Goal: Information Seeking & Learning: Learn about a topic

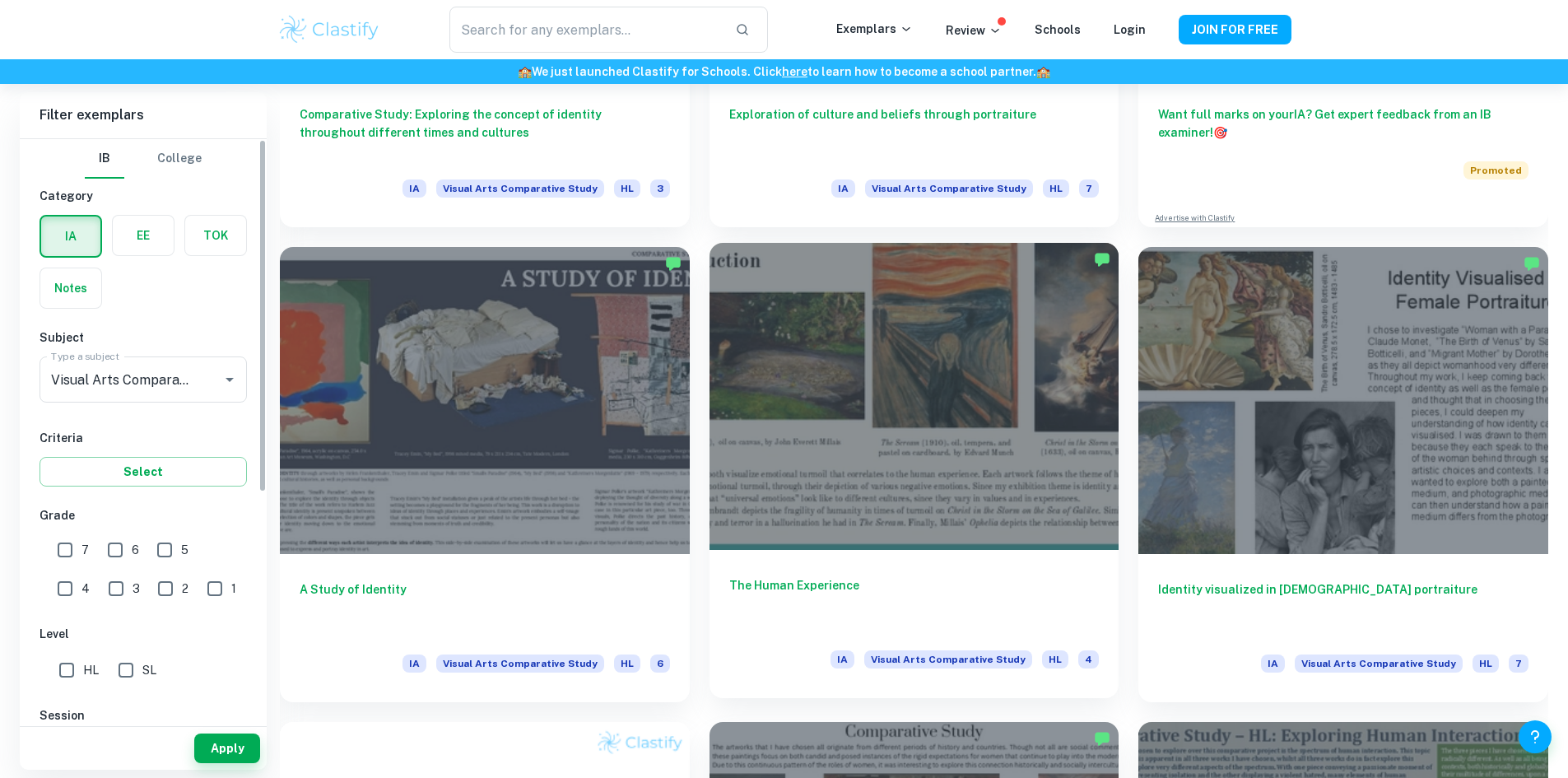
scroll to position [741, 0]
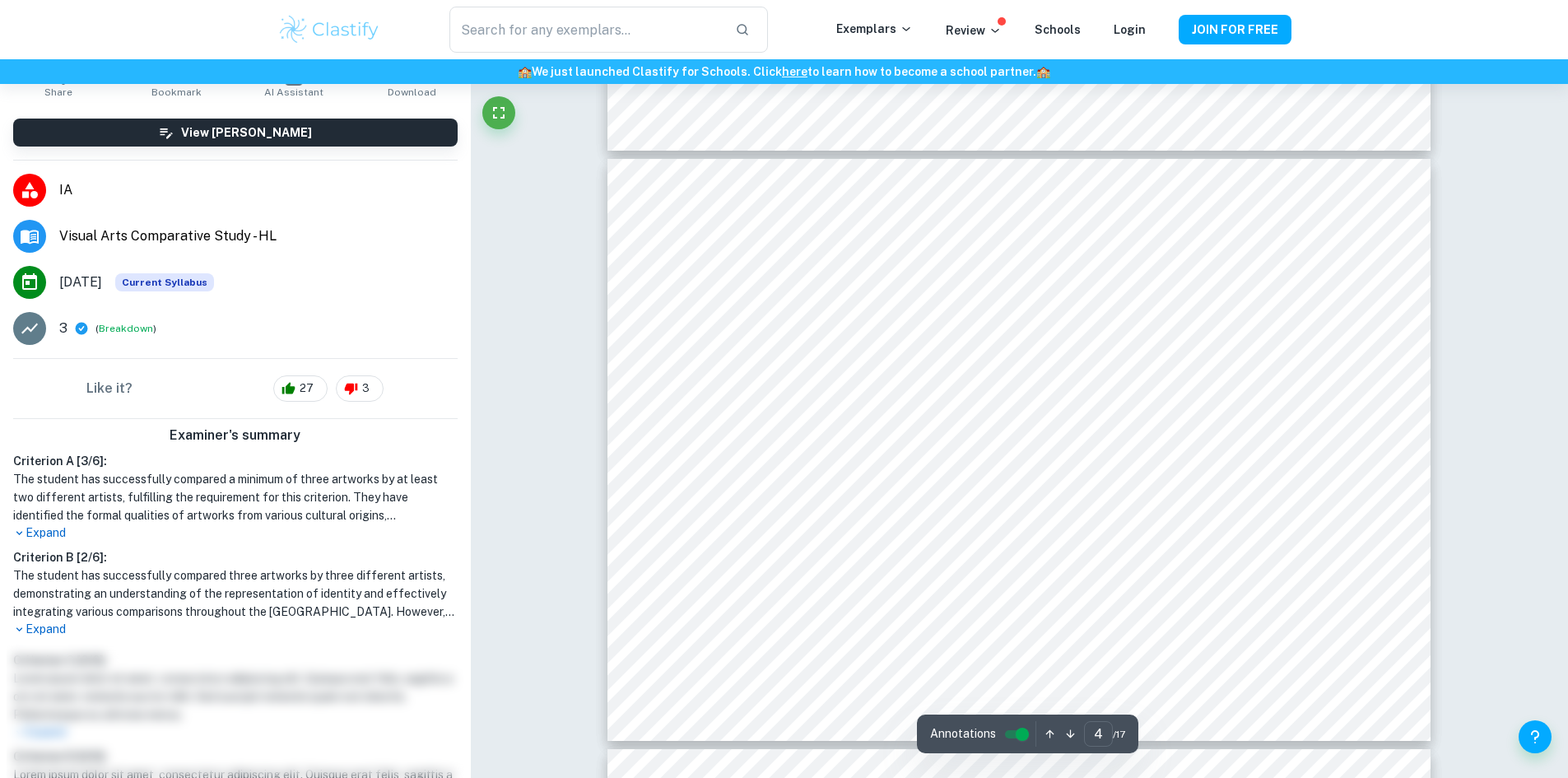
scroll to position [329, 0]
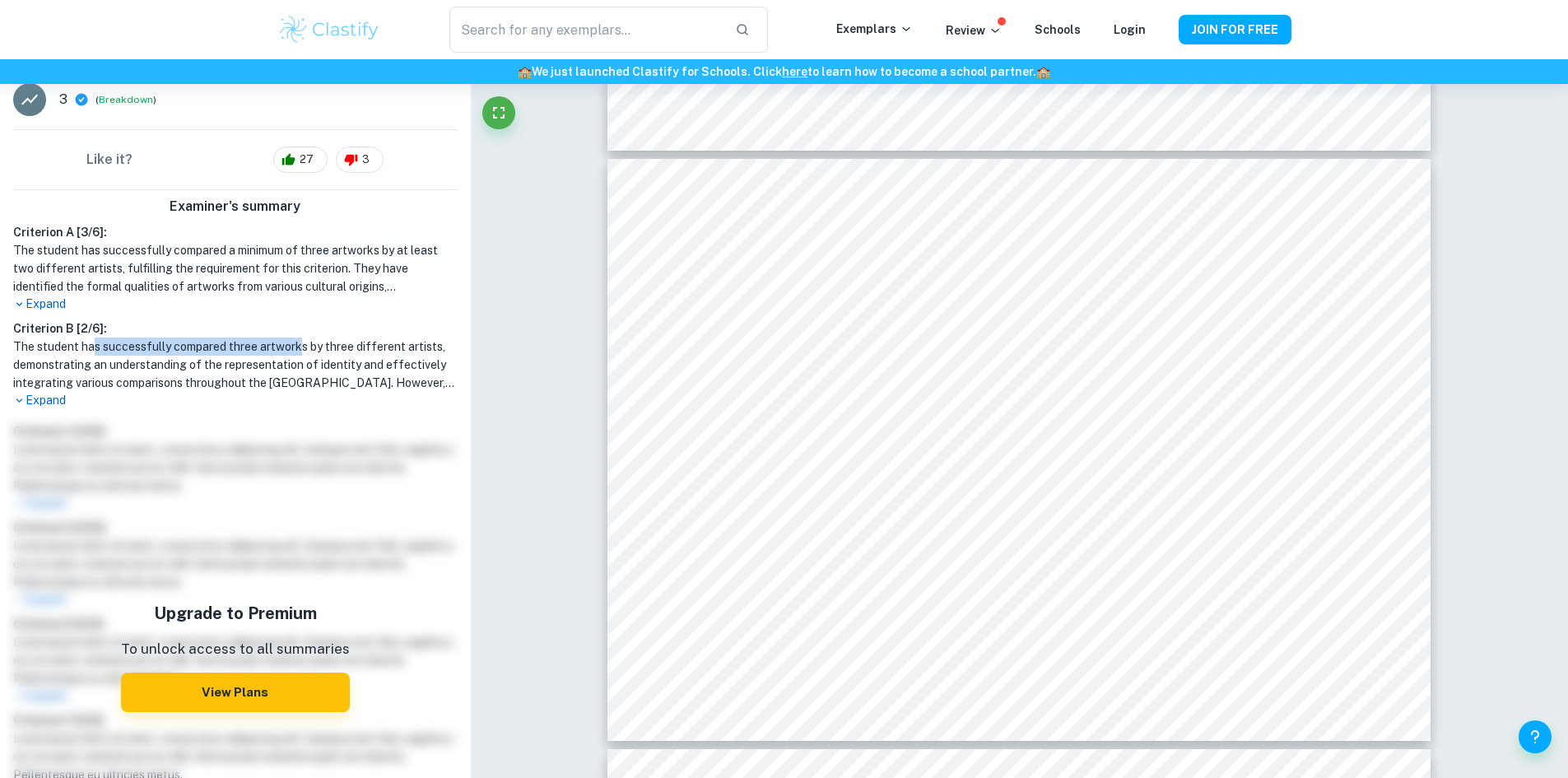
drag, startPoint x: 172, startPoint y: 345, endPoint x: 302, endPoint y: 352, distance: 130.2
click at [302, 352] on h1 "The student has successfully compared three artworks by three different artists…" at bounding box center [235, 365] width 444 height 54
click at [302, 352] on h1 "The student has successfully compared three artworks by three different artists…" at bounding box center [235, 365] width 444 height 54
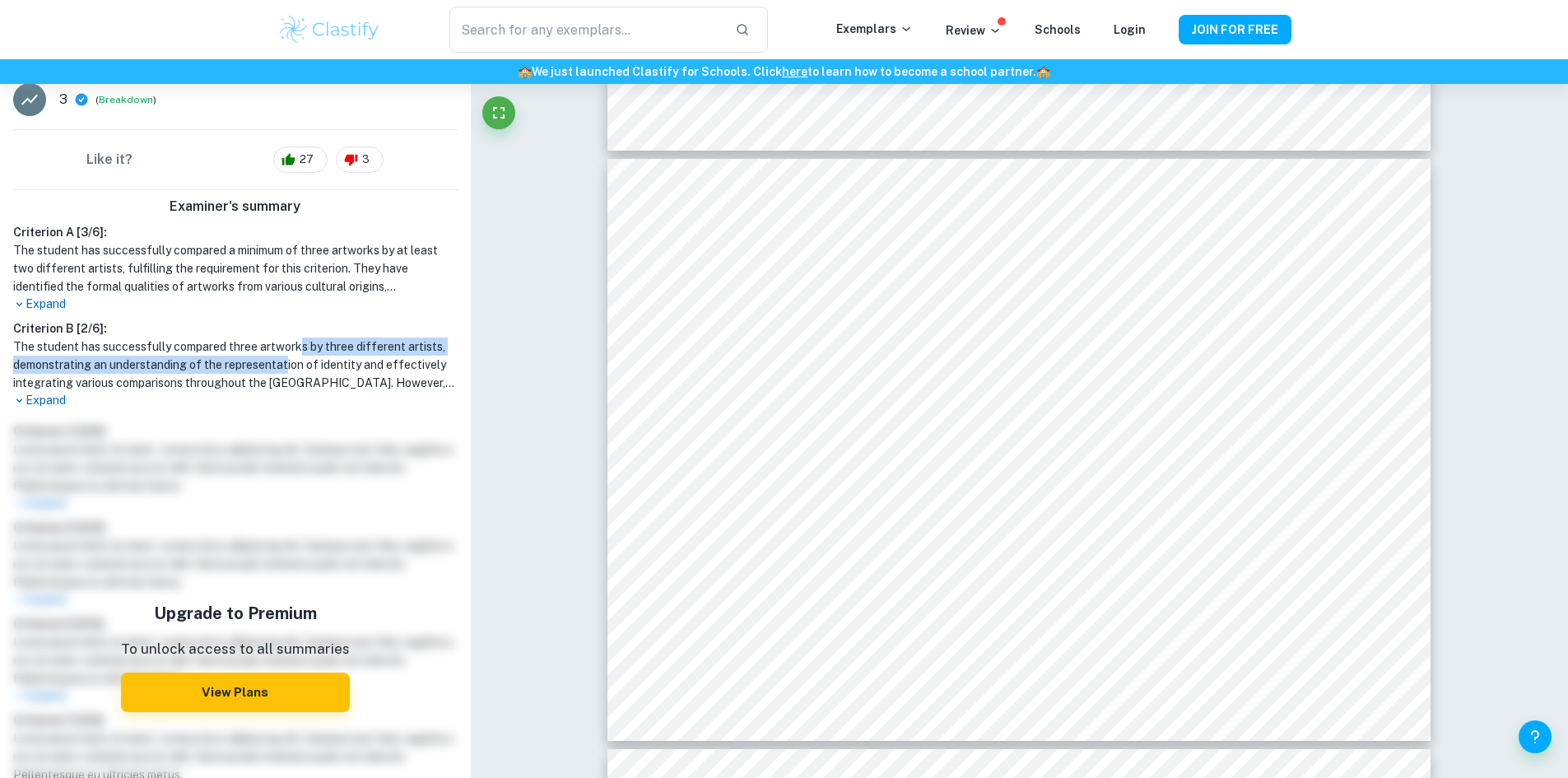
drag, startPoint x: 302, startPoint y: 352, endPoint x: 284, endPoint y: 373, distance: 27.7
click at [284, 373] on h1 "The student has successfully compared three artworks by three different artists…" at bounding box center [235, 365] width 444 height 54
click at [281, 372] on h1 "The student has successfully compared three artworks by three different artists…" at bounding box center [235, 365] width 444 height 54
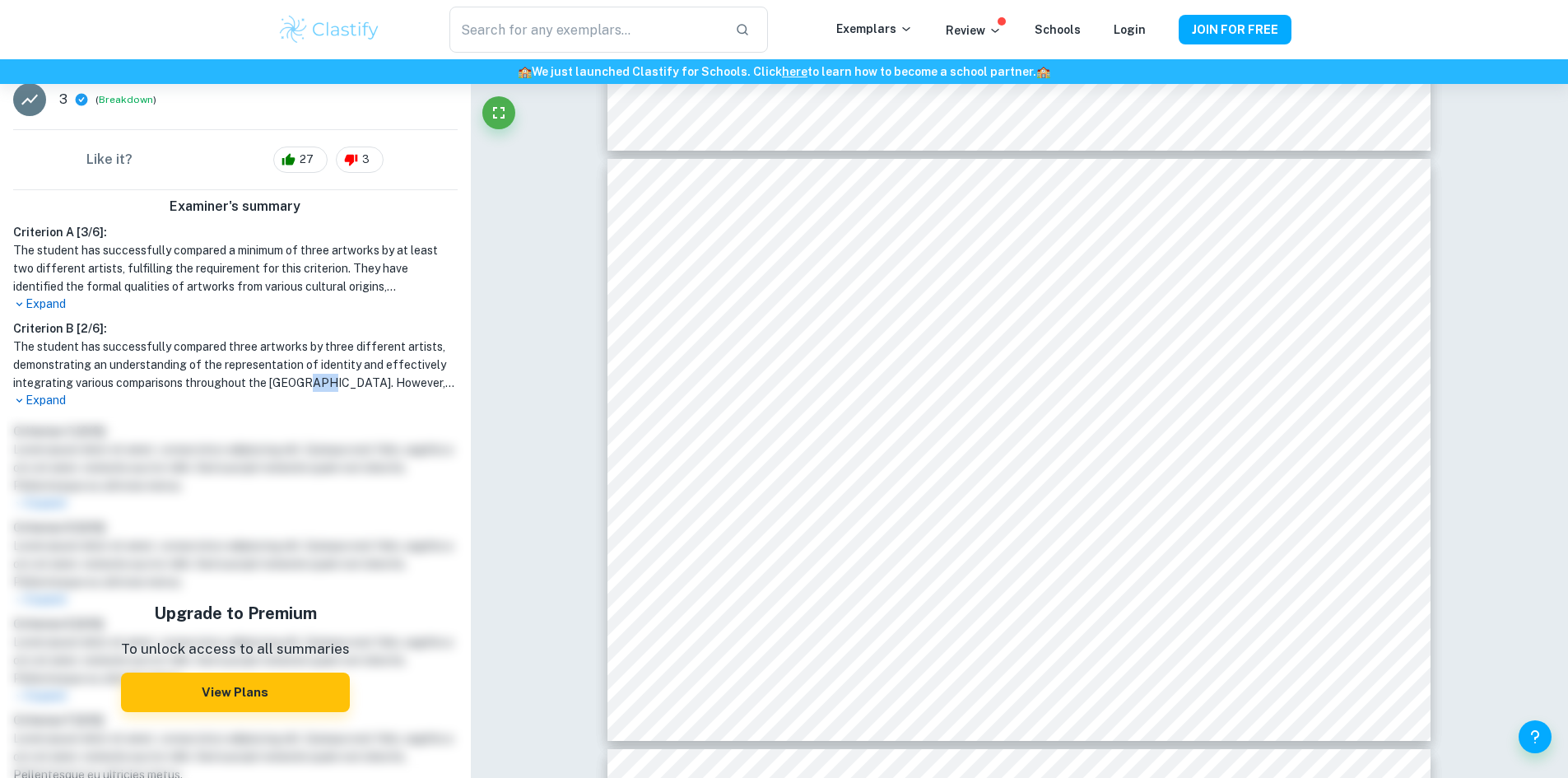
drag, startPoint x: 306, startPoint y: 384, endPoint x: 326, endPoint y: 382, distance: 20.1
click at [326, 382] on h1 "The student has successfully compared three artworks by three different artists…" at bounding box center [235, 365] width 444 height 54
click at [57, 407] on p "Expand" at bounding box center [235, 400] width 444 height 17
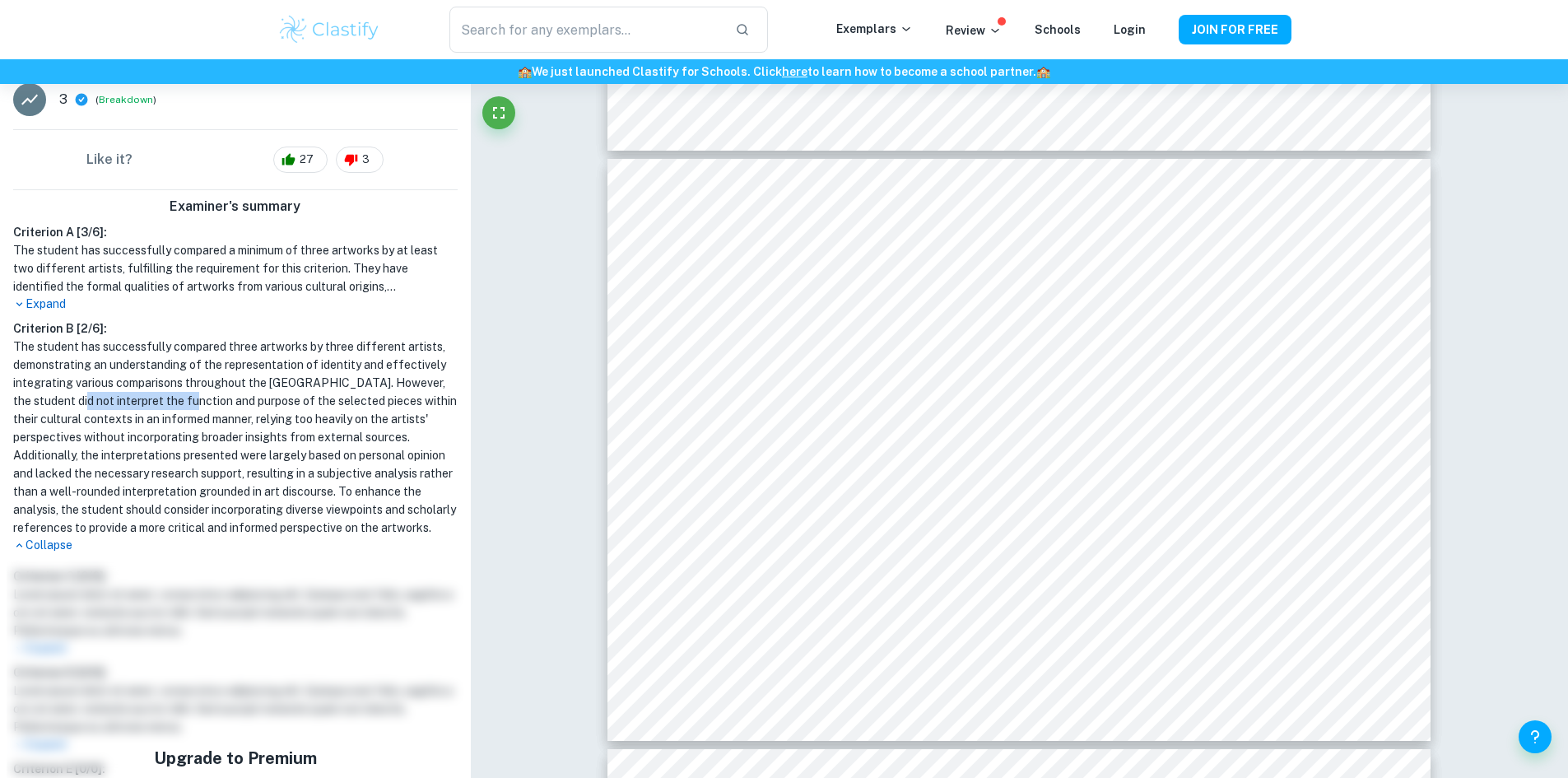
drag, startPoint x: 58, startPoint y: 401, endPoint x: 203, endPoint y: 408, distance: 145.2
click at [193, 408] on h1 "The student has successfully compared three artworks by three different artists…" at bounding box center [235, 437] width 444 height 200
click at [216, 408] on h1 "The student has successfully compared three artworks by three different artists…" at bounding box center [235, 437] width 444 height 200
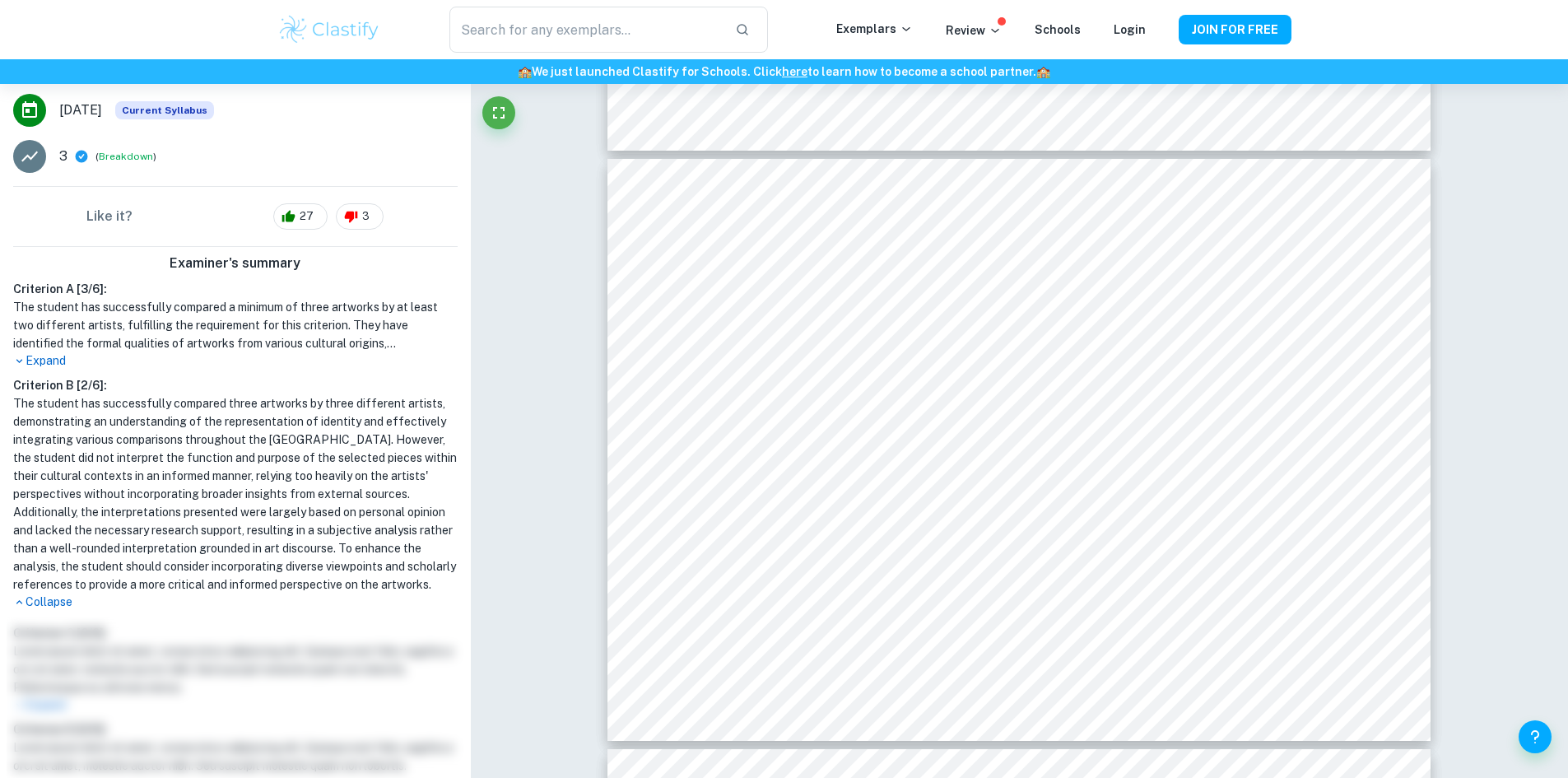
scroll to position [247, 0]
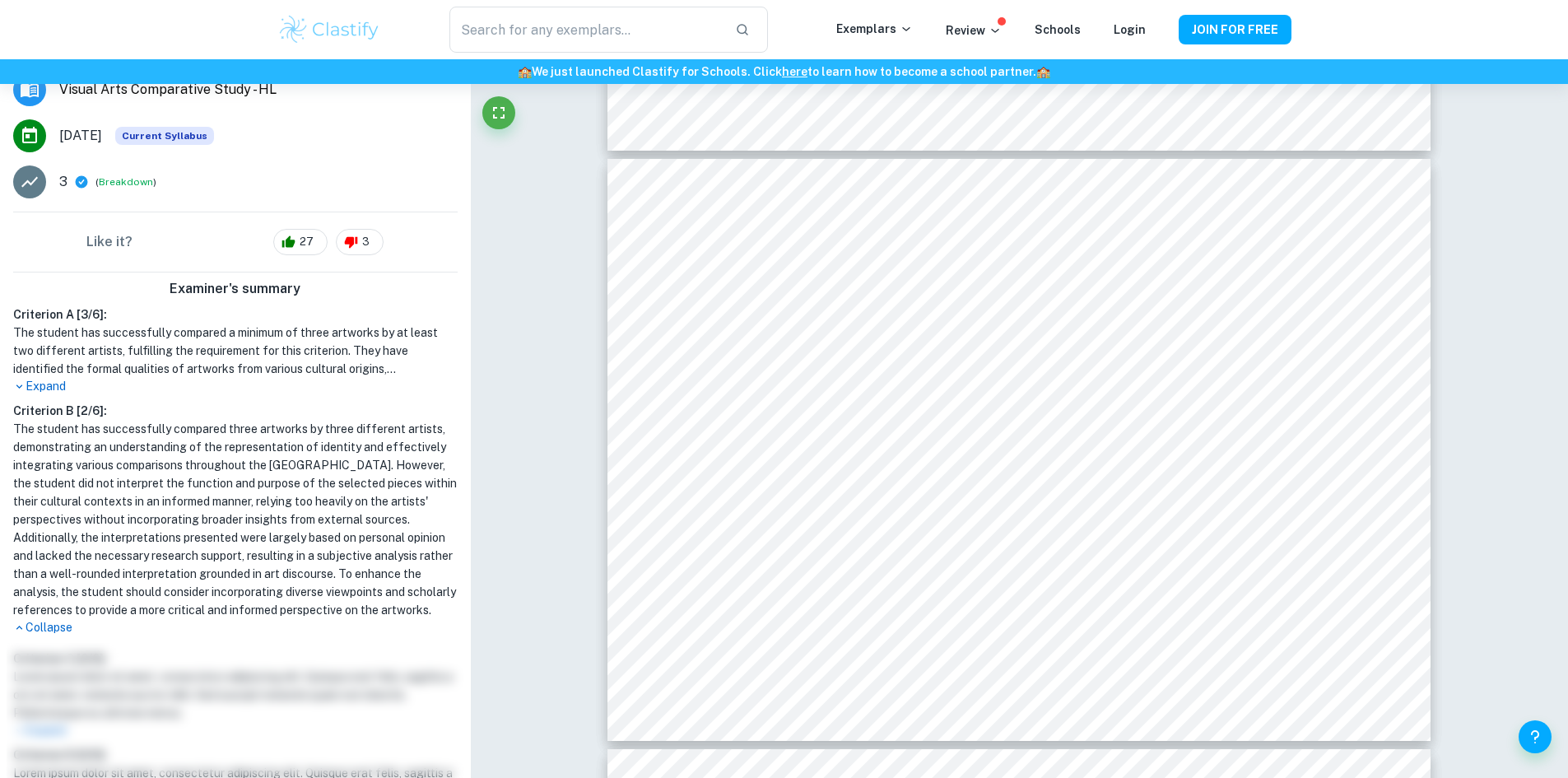
click at [37, 390] on p "Expand" at bounding box center [235, 386] width 444 height 17
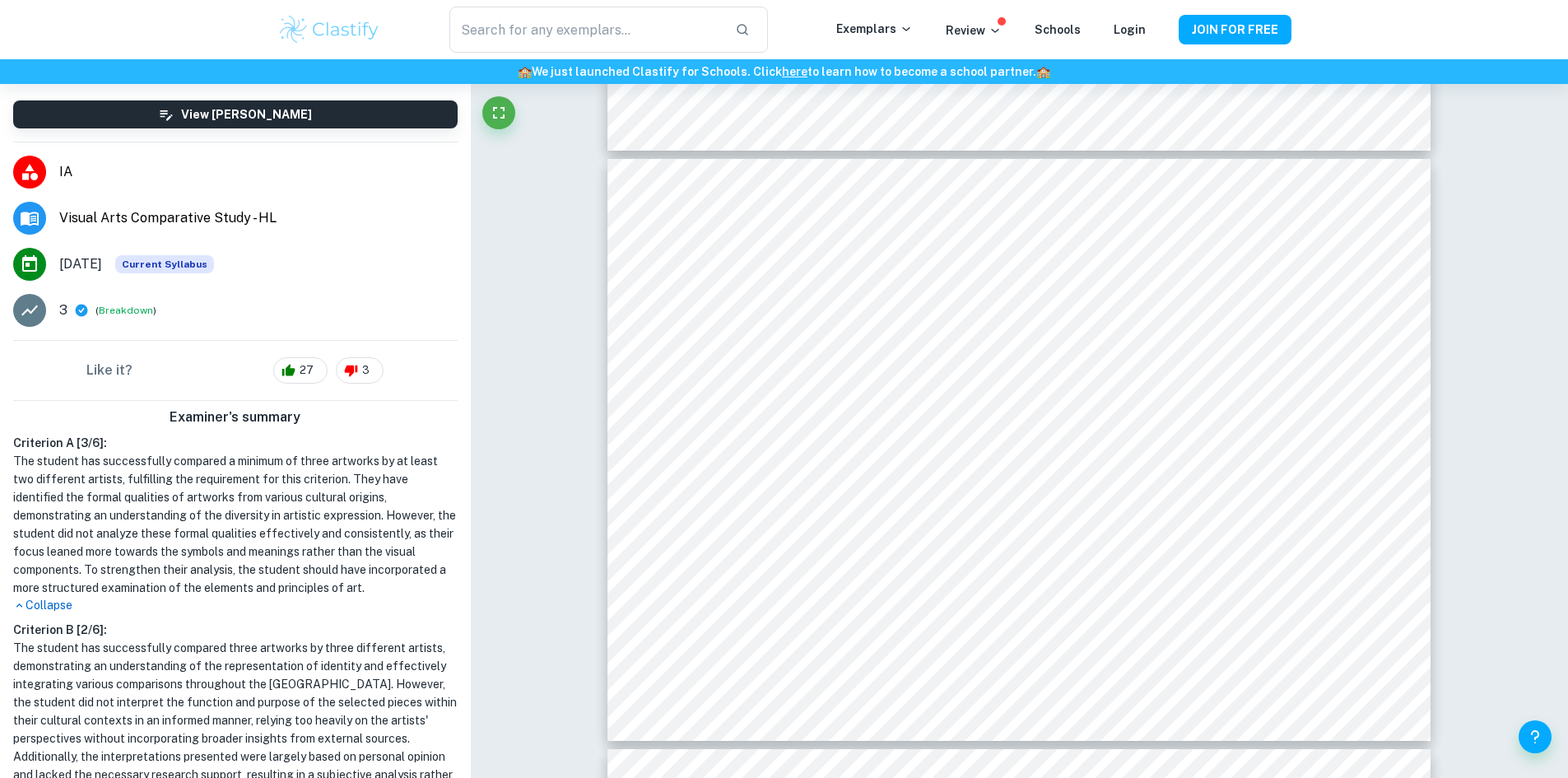
scroll to position [0, 0]
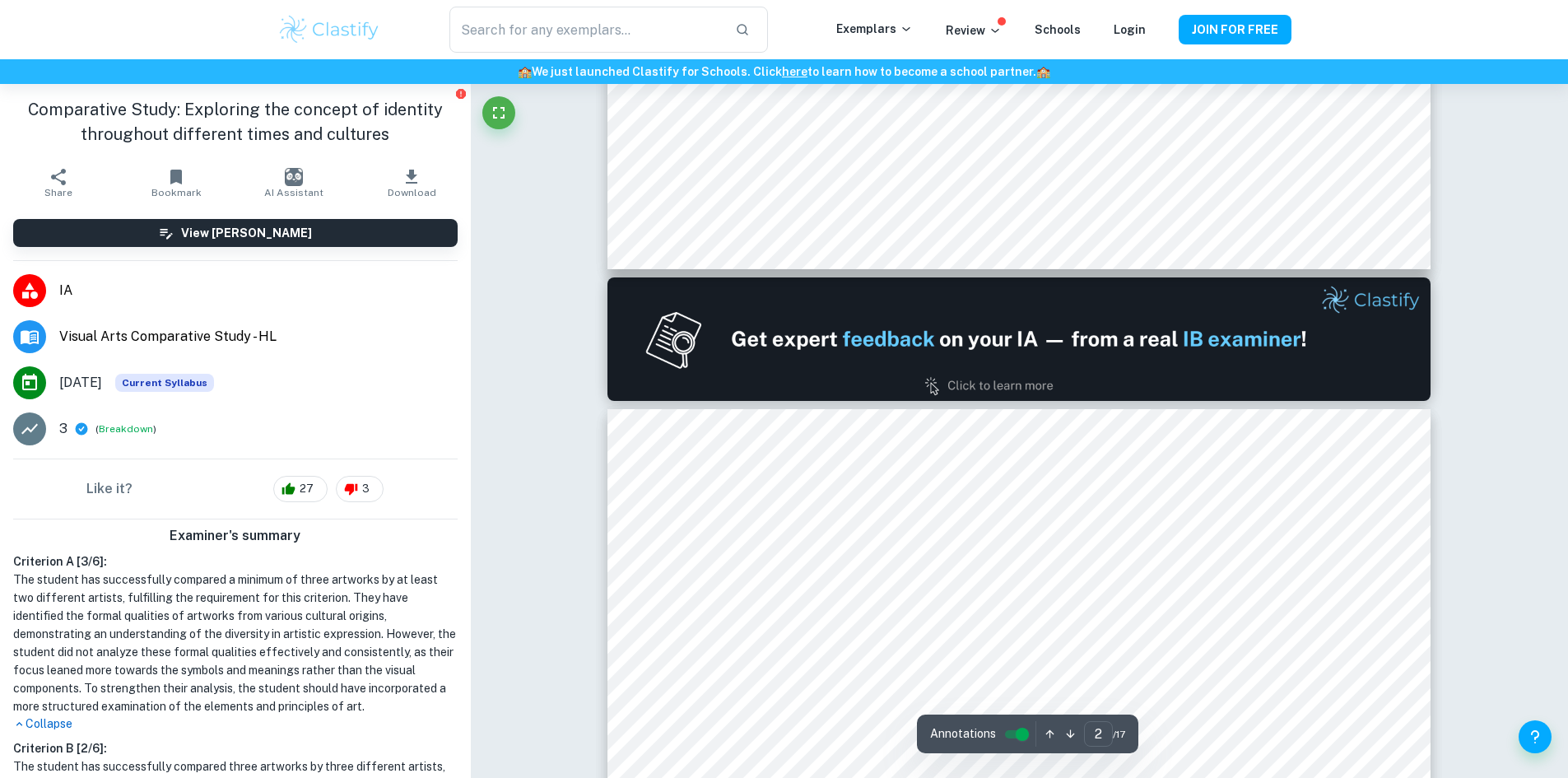
type input "1"
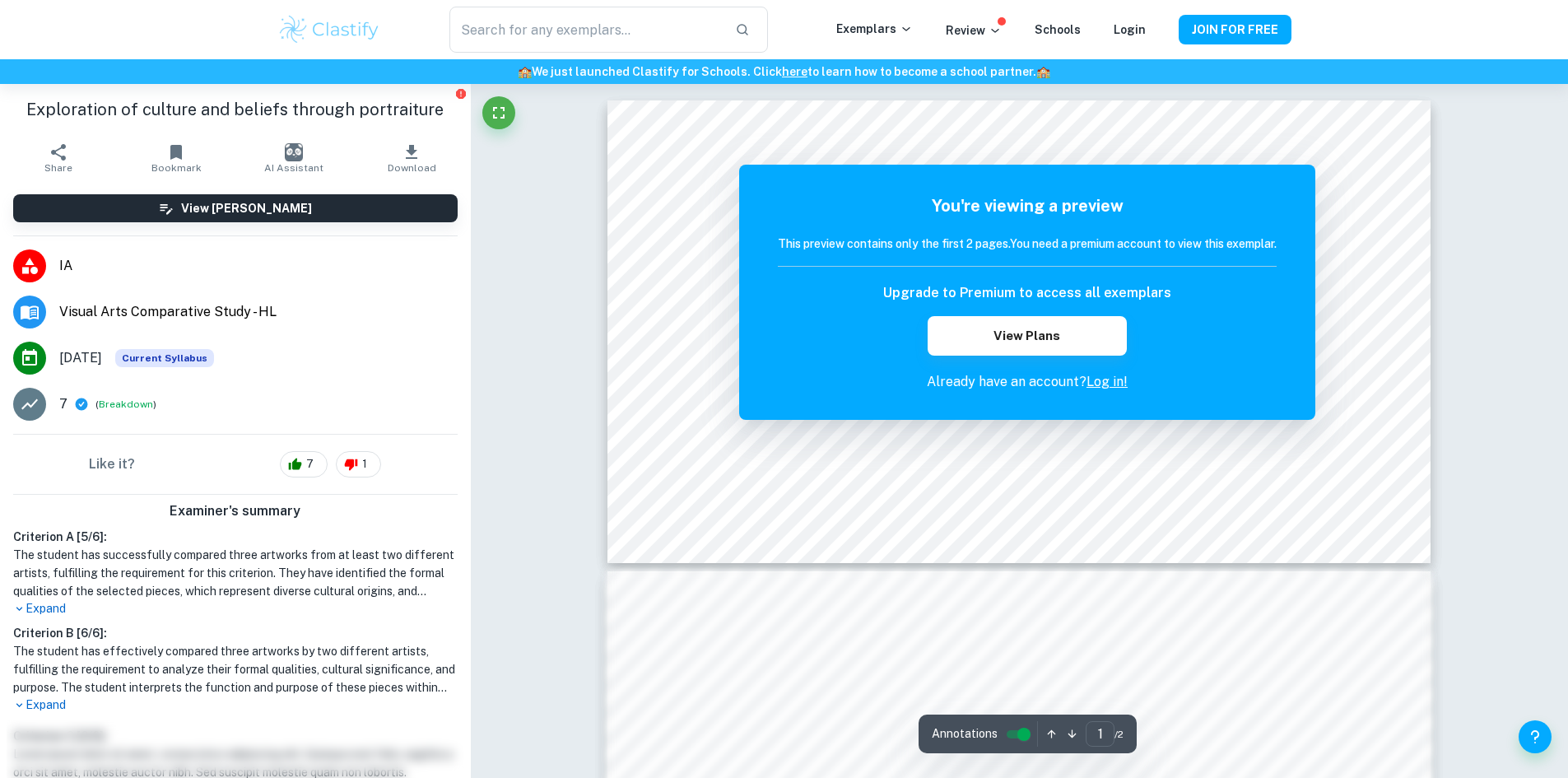
click at [568, 404] on div "Correct Criterion A If the student did not compare a minimum of 3 artworks by a…" at bounding box center [1019, 616] width 1098 height 1064
